Goal: Task Accomplishment & Management: Manage account settings

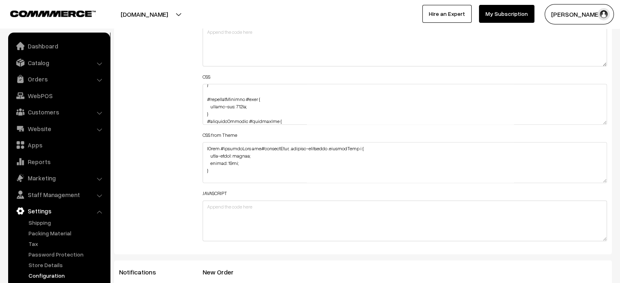
scroll to position [871, 0]
drag, startPoint x: 209, startPoint y: 106, endPoint x: 249, endPoint y: 107, distance: 40.0
click at [249, 107] on textarea at bounding box center [405, 104] width 405 height 41
paste textarea "margin-top: 94px; margin-bottom: 88px; color: #ffffff"
click at [214, 106] on textarea at bounding box center [405, 104] width 405 height 41
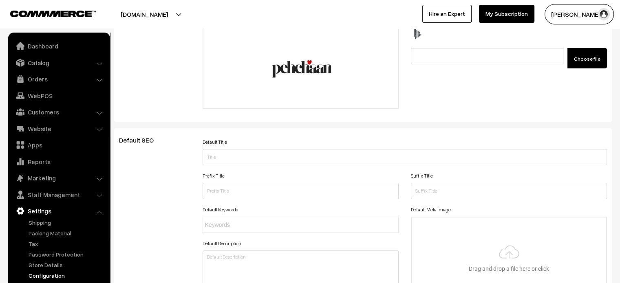
scroll to position [0, 0]
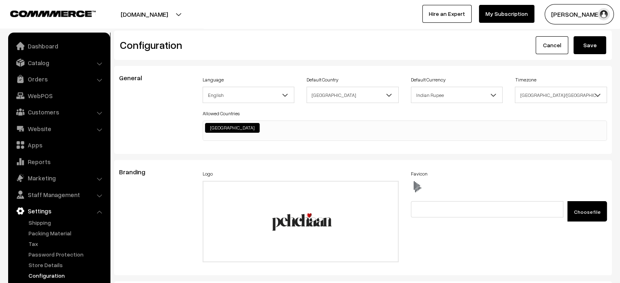
type textarea ".testimonial-wrap .slick-slide img { width: 1871px; height: 800px; margin-left:…"
click at [593, 47] on button "Save" at bounding box center [589, 45] width 33 height 18
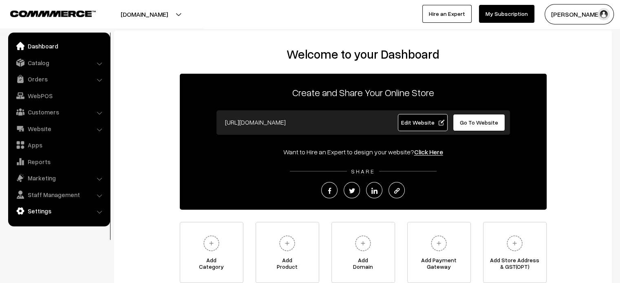
click at [46, 212] on link "Settings" at bounding box center [58, 211] width 97 height 15
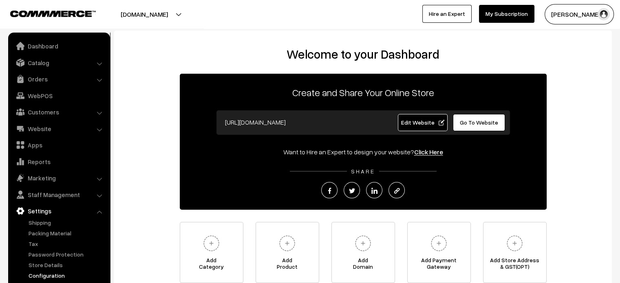
click at [58, 278] on link "Configuration" at bounding box center [66, 275] width 81 height 9
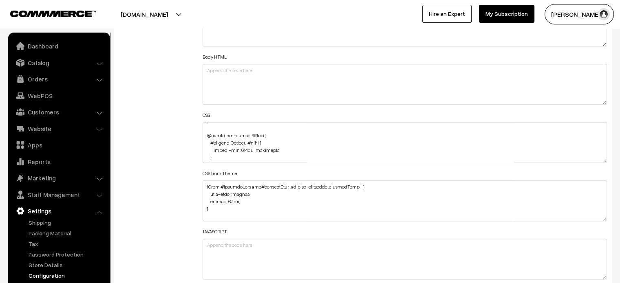
scroll to position [866, 0]
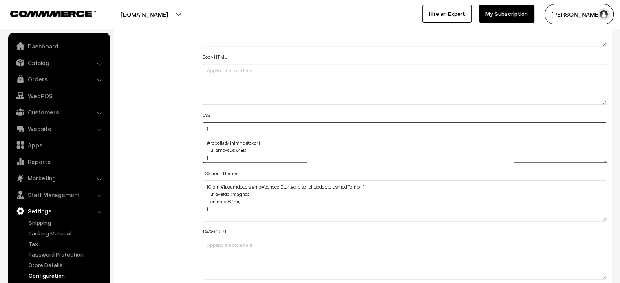
drag, startPoint x: 210, startPoint y: 150, endPoint x: 251, endPoint y: 151, distance: 41.2
click at [251, 151] on textarea at bounding box center [405, 142] width 405 height 41
paste textarea "75px; margin-bottom: 88px; color: #ffffff; }"
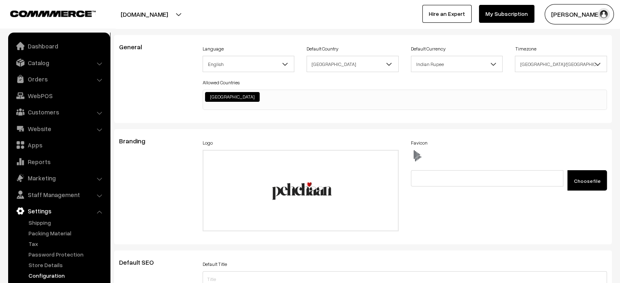
scroll to position [5, 0]
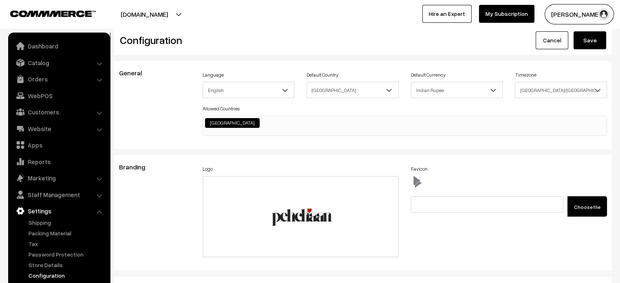
type textarea ".testimonial-wrap .slick-slide img { width: 1871px; height: 800px; margin-left:…"
click at [591, 46] on button "Save" at bounding box center [589, 40] width 33 height 18
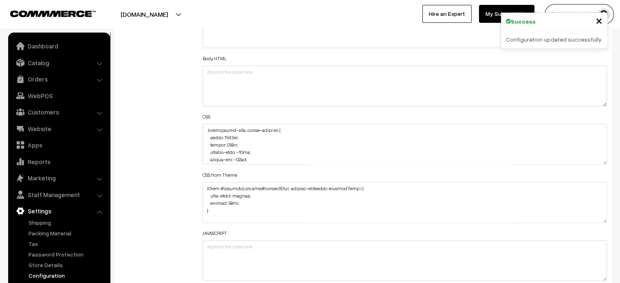
scroll to position [960, 0]
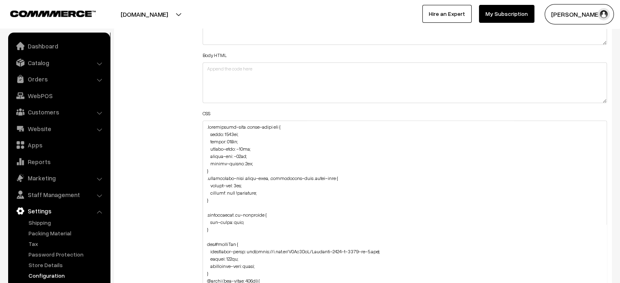
drag, startPoint x: 603, startPoint y: 158, endPoint x: 626, endPoint y: 302, distance: 146.4
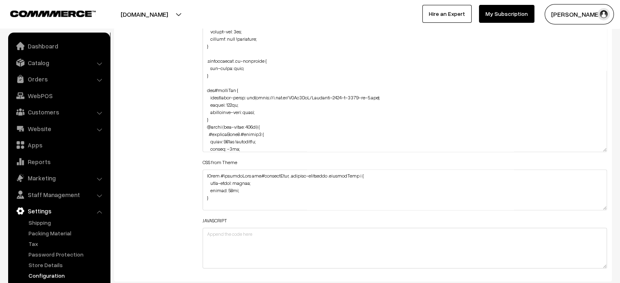
scroll to position [1120, 0]
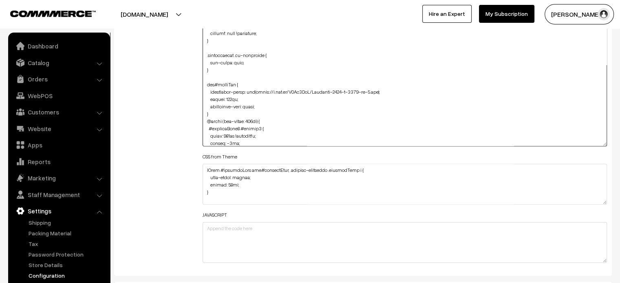
click at [605, 143] on textarea at bounding box center [405, 53] width 405 height 185
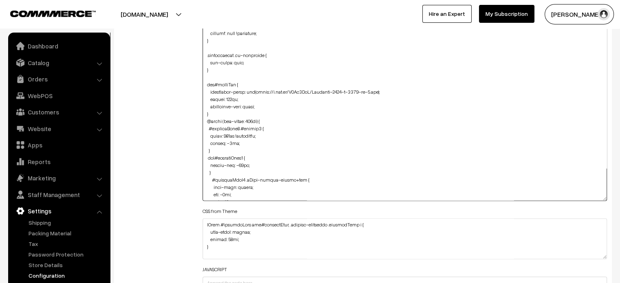
drag, startPoint x: 605, startPoint y: 143, endPoint x: 605, endPoint y: 302, distance: 159.4
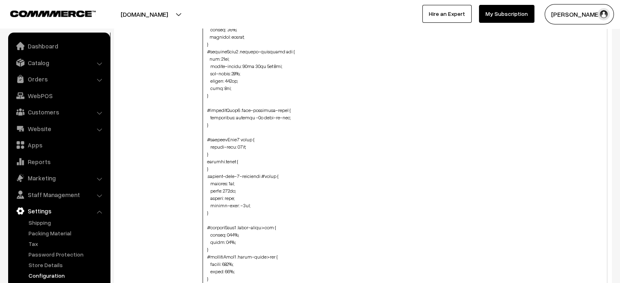
scroll to position [1178, 0]
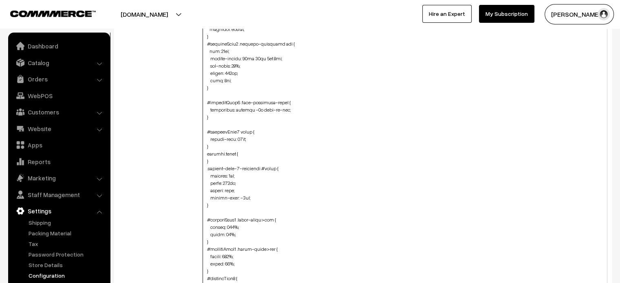
click at [218, 111] on textarea at bounding box center [405, 133] width 405 height 344
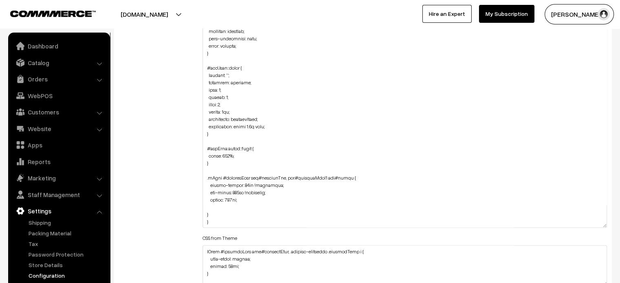
scroll to position [1199, 0]
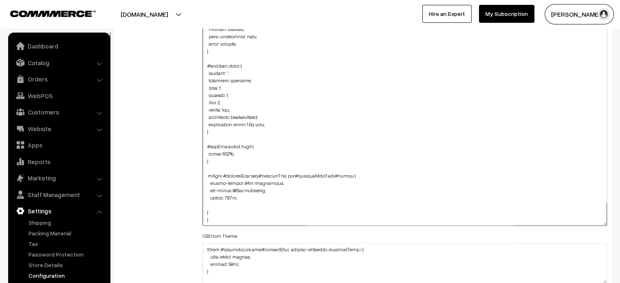
click at [231, 124] on textarea at bounding box center [405, 53] width 405 height 344
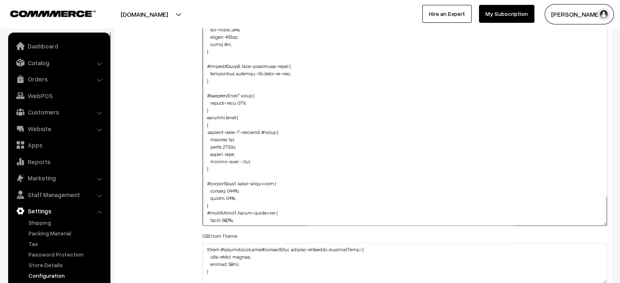
scroll to position [1134, 0]
click at [258, 72] on textarea at bounding box center [405, 53] width 405 height 344
